Goal: Task Accomplishment & Management: Use online tool/utility

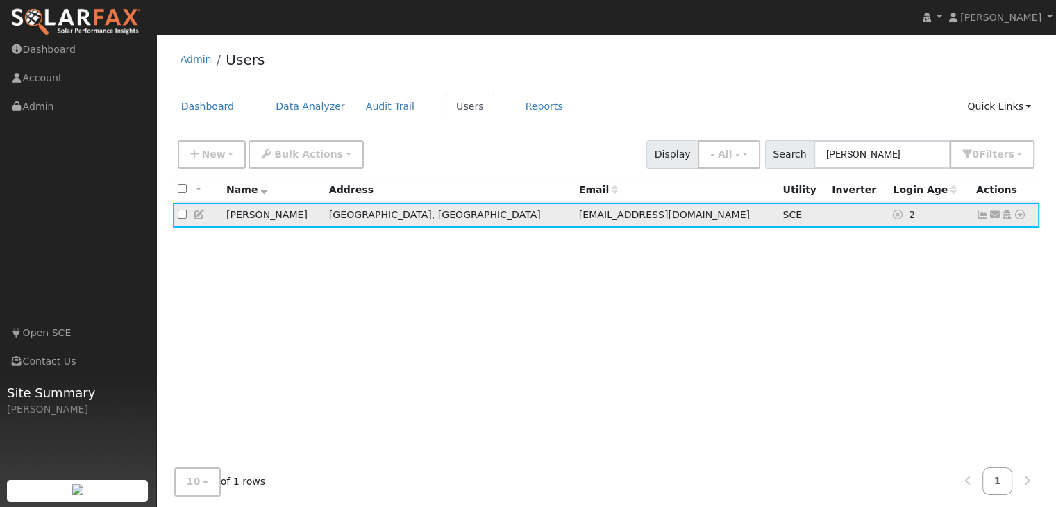
click at [981, 215] on icon at bounding box center [982, 215] width 13 height 10
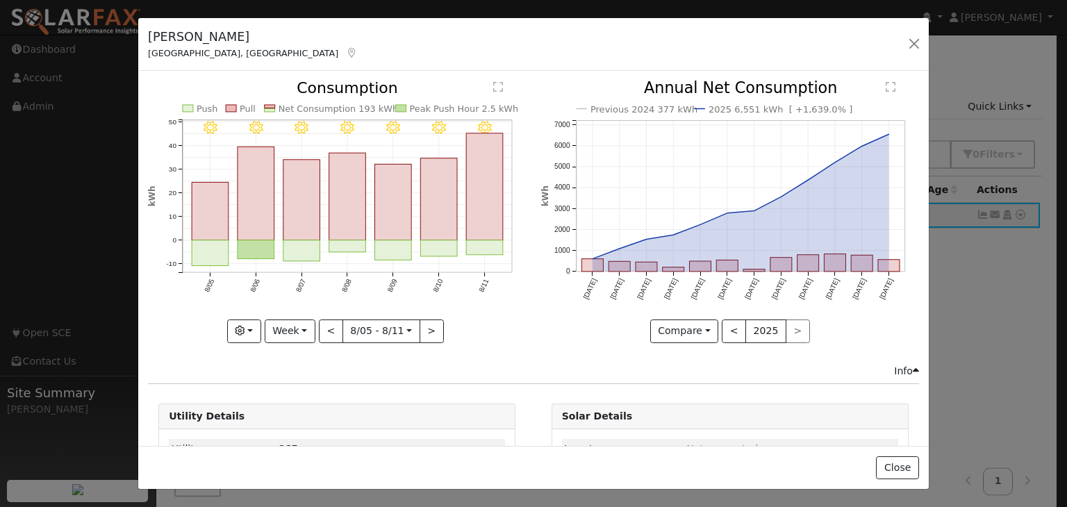
click at [897, 369] on div "Info" at bounding box center [906, 371] width 25 height 15
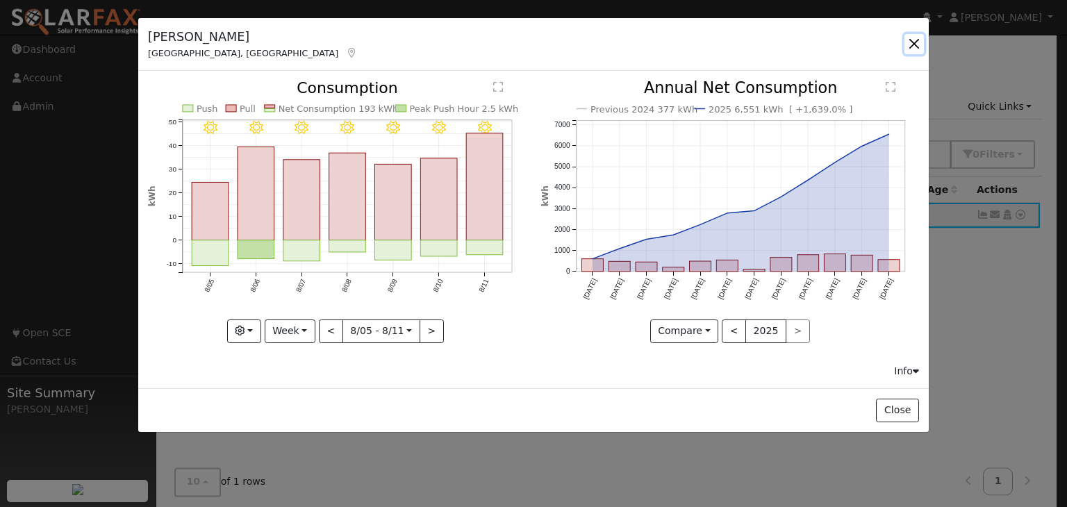
click at [911, 43] on button "button" at bounding box center [913, 43] width 19 height 19
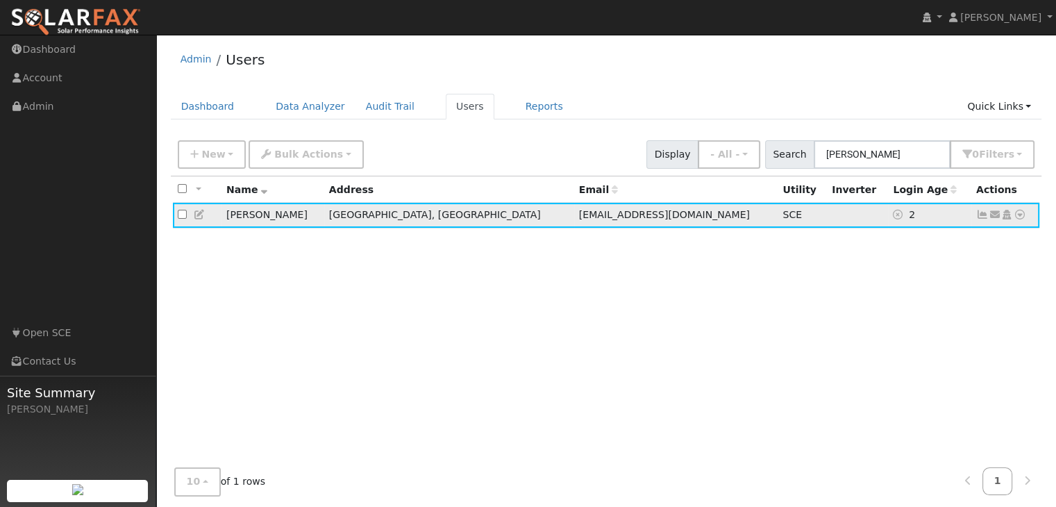
click at [1020, 215] on icon at bounding box center [1020, 215] width 13 height 10
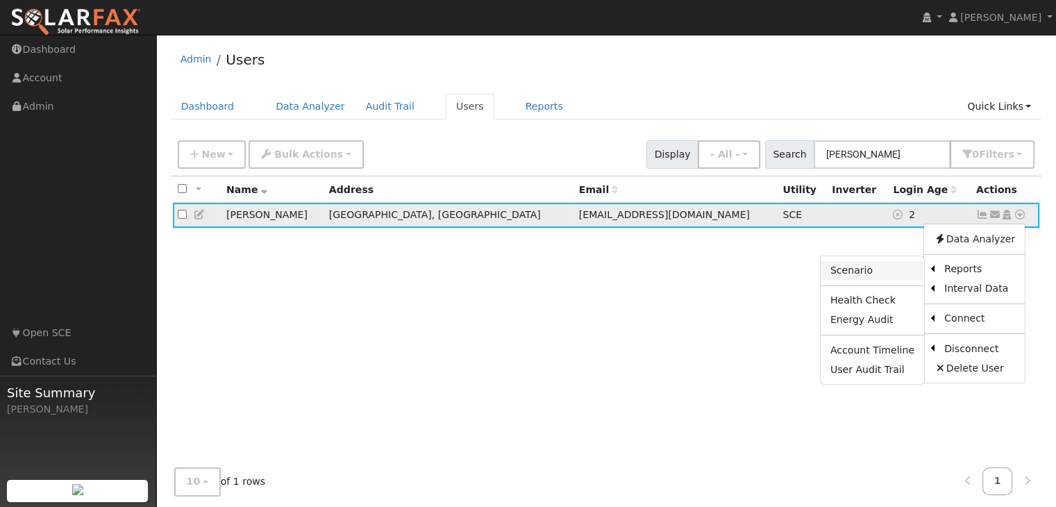
click at [853, 270] on link "Scenario" at bounding box center [872, 270] width 103 height 19
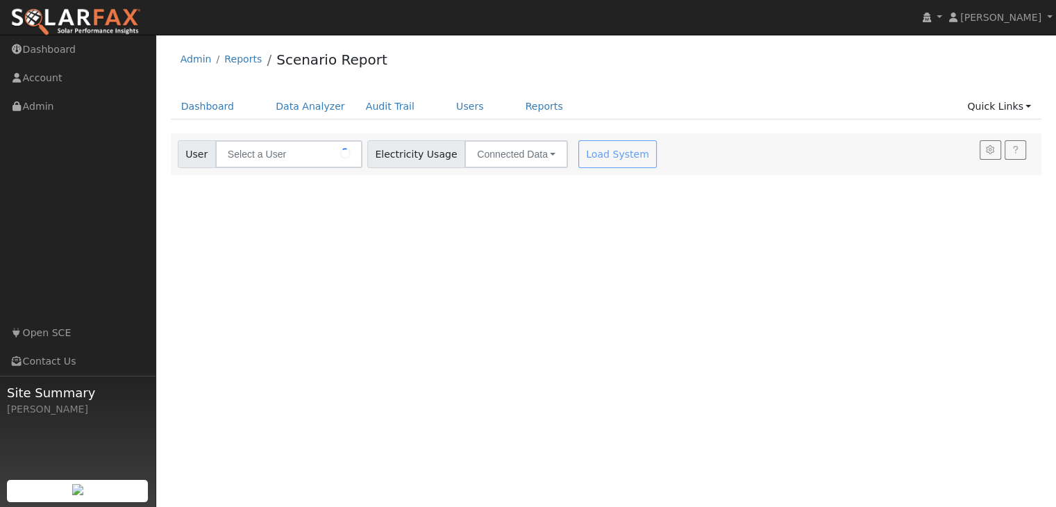
type input "[PERSON_NAME]"
